Goal: Use online tool/utility: Utilize a website feature to perform a specific function

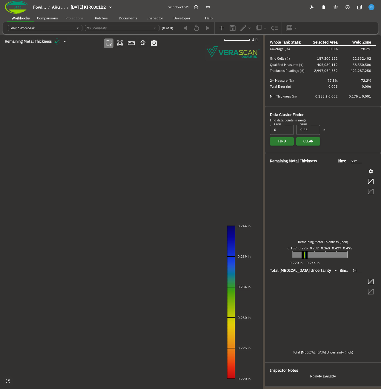
click at [101, 167] on canvas at bounding box center [131, 212] width 263 height 354
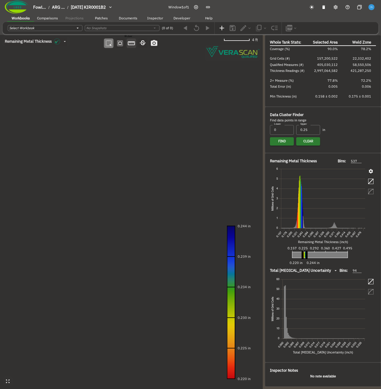
click at [131, 43] on icon "button" at bounding box center [131, 43] width 8 height 8
click at [173, 89] on canvas at bounding box center [131, 212] width 263 height 354
click at [145, 337] on canvas at bounding box center [131, 212] width 263 height 354
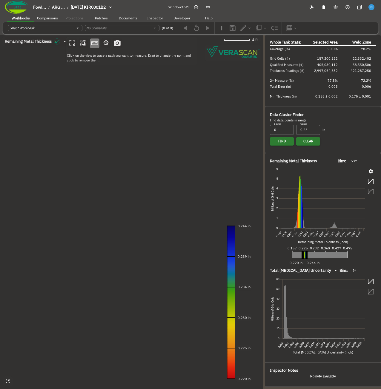
click at [162, 174] on canvas at bounding box center [131, 212] width 263 height 354
click at [144, 44] on icon "button" at bounding box center [143, 42] width 6 height 5
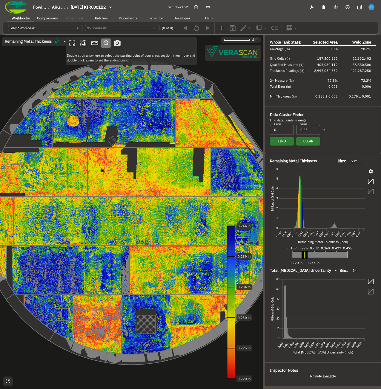
click at [159, 93] on canvas at bounding box center [131, 212] width 263 height 354
click at [107, 304] on canvas at bounding box center [131, 212] width 263 height 354
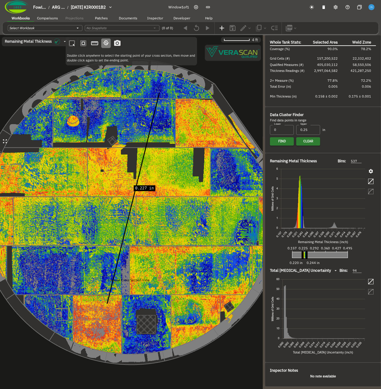
click at [2, 39] on icon "button" at bounding box center [2, 39] width 0 height 0
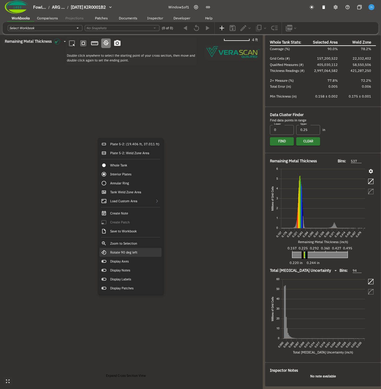
click at [143, 257] on div "Rotate 90 deg left" at bounding box center [130, 252] width 62 height 9
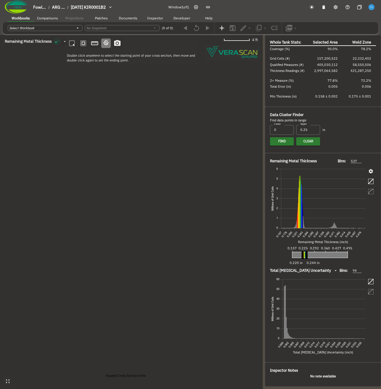
click at [131, 221] on canvas at bounding box center [131, 212] width 263 height 354
click at [2, 39] on icon "button" at bounding box center [2, 39] width 0 height 0
